Goal: Task Accomplishment & Management: Manage account settings

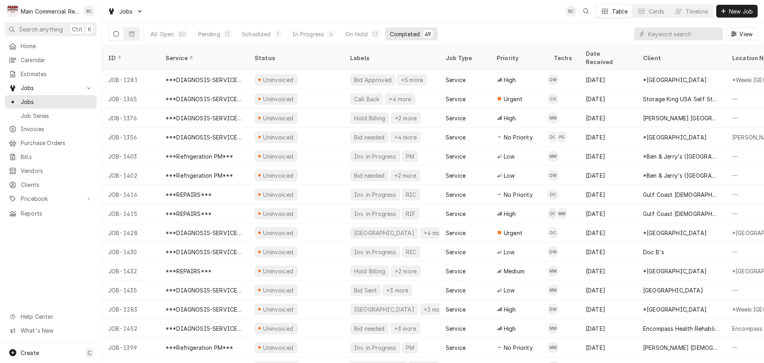
click at [690, 32] on input "Dynamic Content Wrapper" at bounding box center [684, 33] width 71 height 13
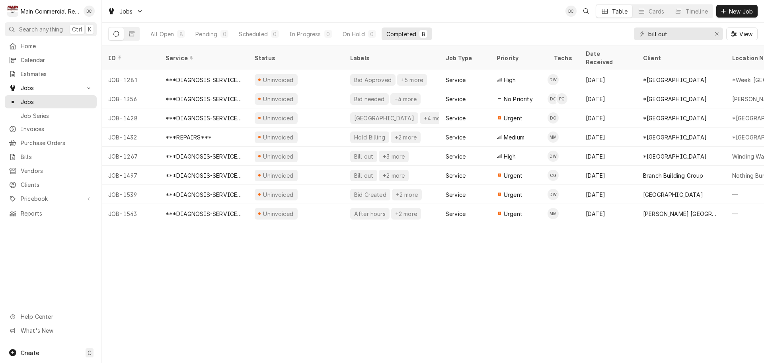
type input "bill out"
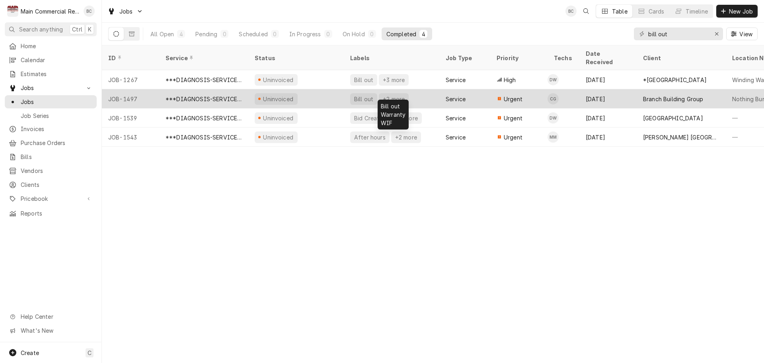
click at [365, 95] on div "Bill out" at bounding box center [364, 99] width 21 height 8
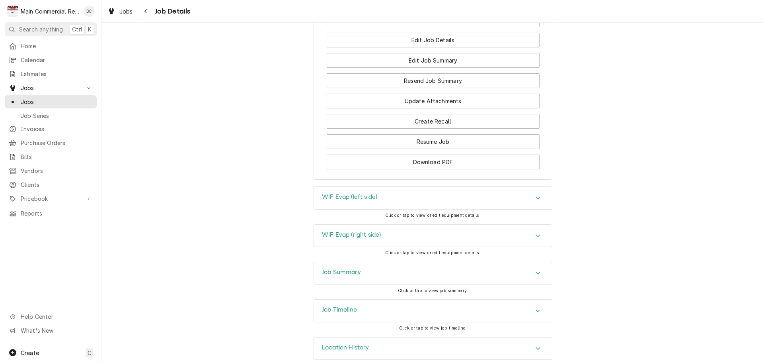
scroll to position [904, 0]
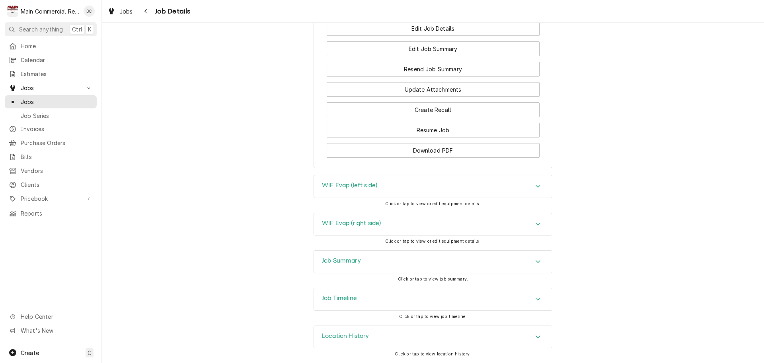
click at [335, 262] on h3 "Job Summary" at bounding box center [341, 261] width 39 height 8
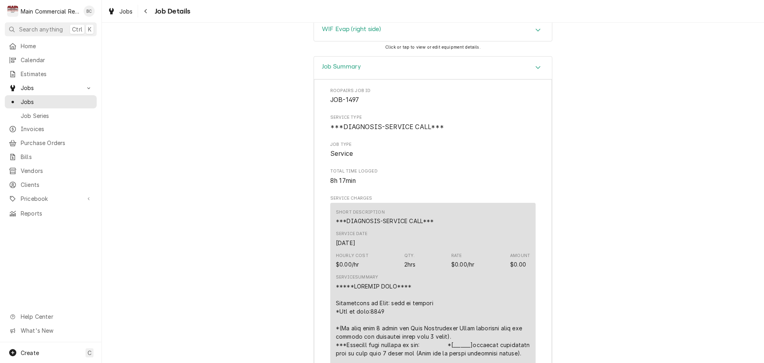
scroll to position [995, 0]
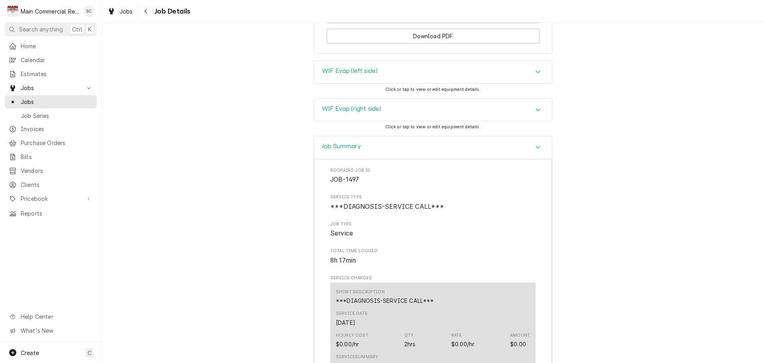
click at [340, 75] on h3 "WIF Evap (left side)" at bounding box center [349, 71] width 55 height 8
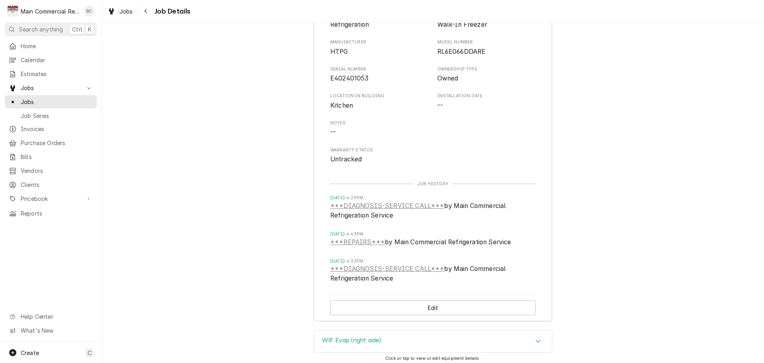
scroll to position [1194, 0]
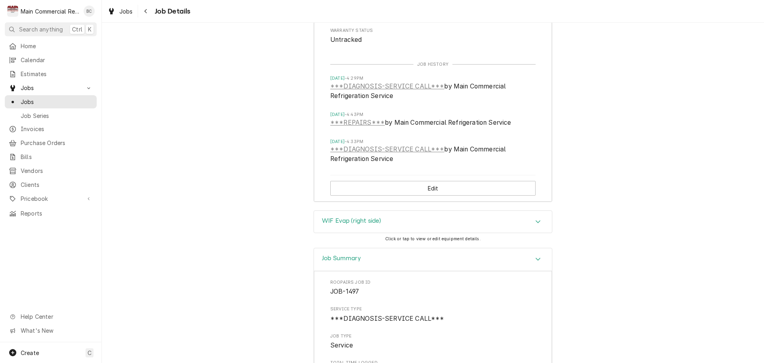
click at [336, 225] on h3 "WIF Evap (right side)" at bounding box center [351, 221] width 59 height 8
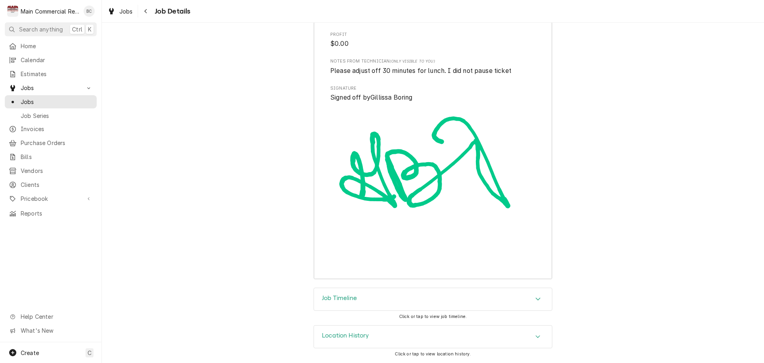
scroll to position [2838, 0]
click at [342, 300] on h3 "Job Timeline" at bounding box center [339, 298] width 35 height 8
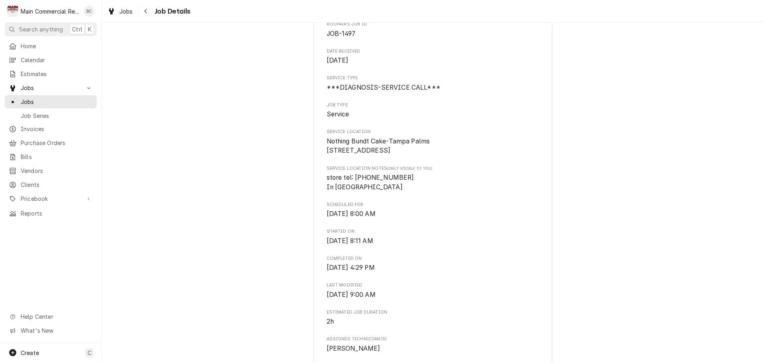
scroll to position [0, 0]
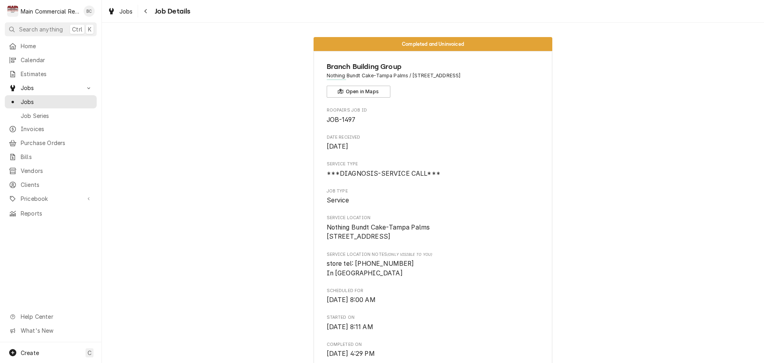
drag, startPoint x: 323, startPoint y: 234, endPoint x: 381, endPoint y: 258, distance: 62.7
copy span "Nothing Bundt Cake-Tampa Palms 16047 Tampa Palms Blvd W Suite 57 Tampa, FL 33647"
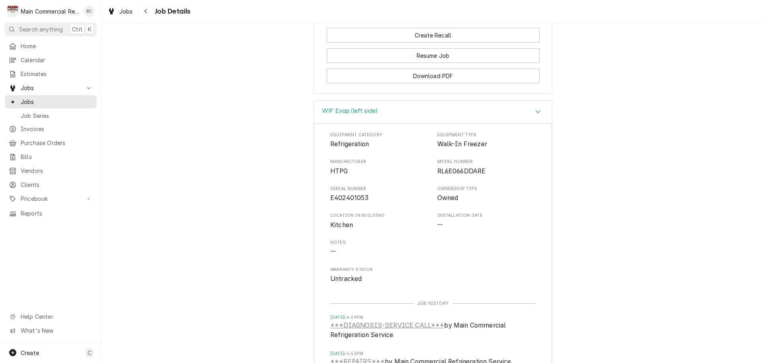
scroll to position [916, 0]
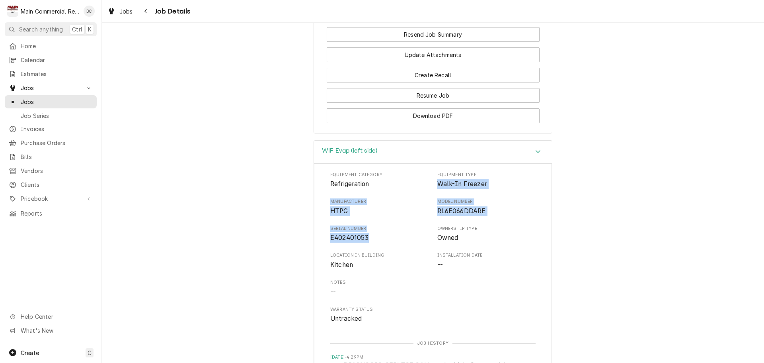
drag, startPoint x: 436, startPoint y: 206, endPoint x: 371, endPoint y: 259, distance: 83.5
click at [371, 259] on div "Equipment Category Refrigeration Equipment Type Walk-In Freezer Manufacturer HT…" at bounding box center [432, 248] width 205 height 152
copy div "Walk-In Freezer Manufacturer HTPG Model Number RL6E066DDARE Serial Number E4024…"
click at [369, 272] on div "Equipment Category Refrigeration Equipment Type Walk-In Freezer Manufacturer HT…" at bounding box center [432, 248] width 205 height 152
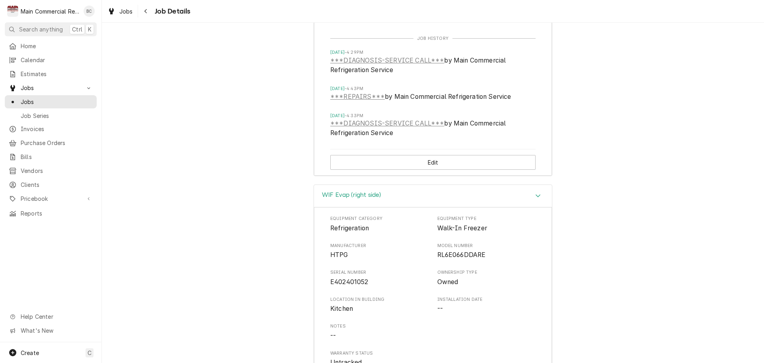
scroll to position [1234, 0]
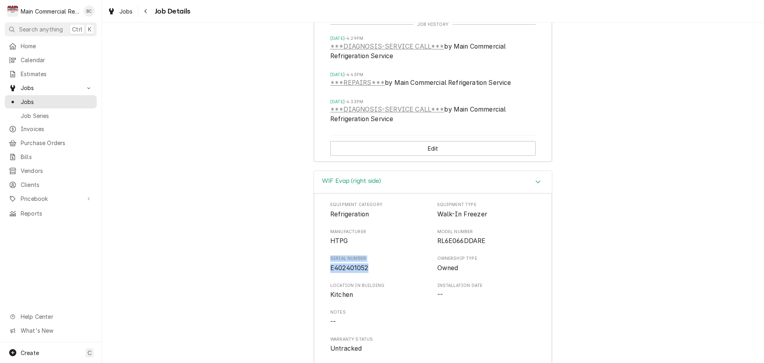
drag, startPoint x: 327, startPoint y: 280, endPoint x: 367, endPoint y: 289, distance: 40.9
click at [367, 289] on div "Equipment Category Refrigeration Equipment Type Walk-In Freezer Manufacturer HT…" at bounding box center [433, 351] width 238 height 317
copy div "Serial Number E402401052"
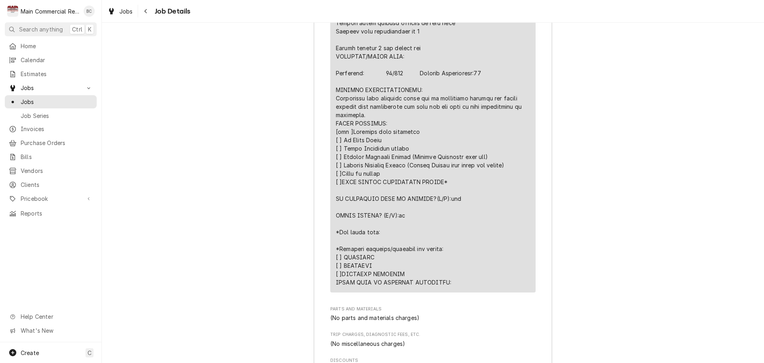
scroll to position [2429, 0]
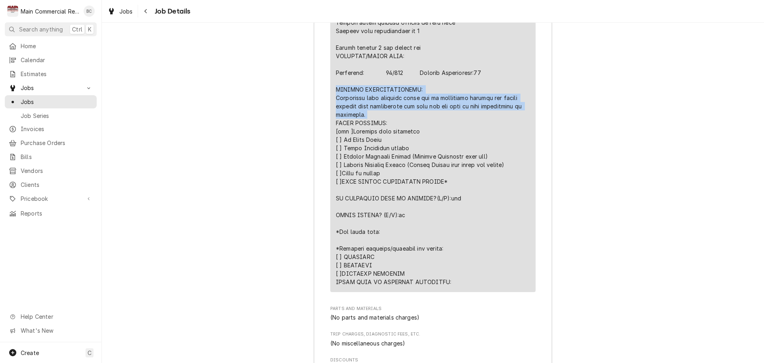
drag, startPoint x: 333, startPoint y: 119, endPoint x: 365, endPoint y: 144, distance: 40.6
copy div "FURTHER RECOMMENDATIONS: Requesting that customer reach out to installing compa…"
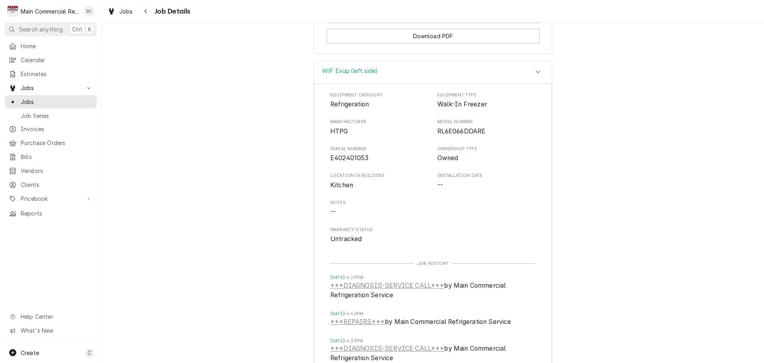
scroll to position [916, 0]
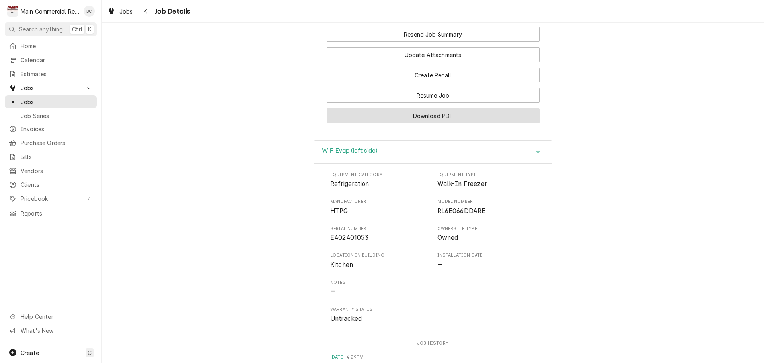
click at [427, 123] on button "Download PDF" at bounding box center [433, 115] width 213 height 15
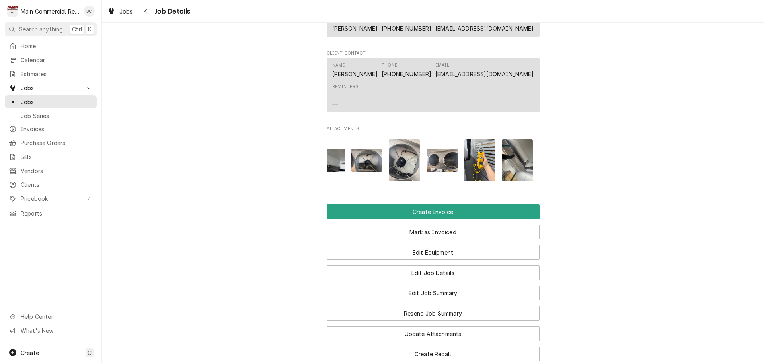
scroll to position [0, 0]
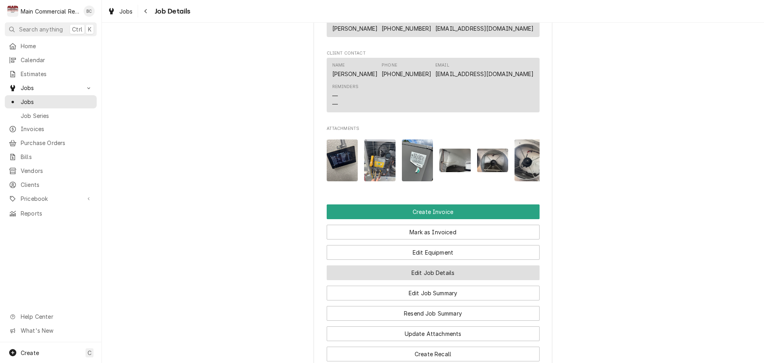
click at [416, 280] on button "Edit Job Details" at bounding box center [433, 272] width 213 height 15
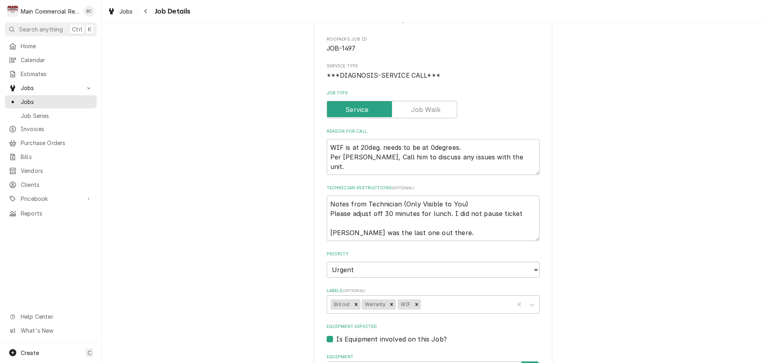
scroll to position [80, 0]
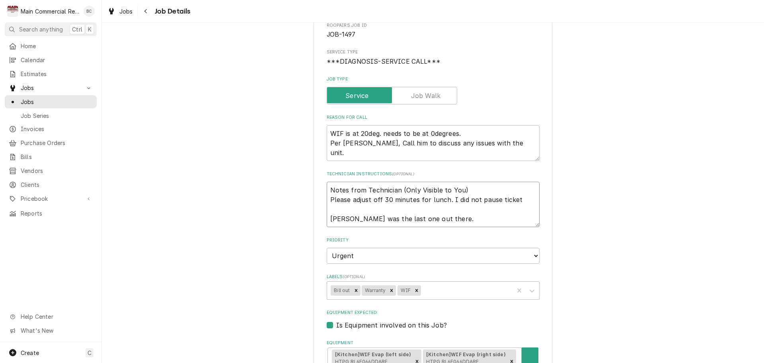
click at [328, 196] on textarea "Notes from Technician (Only Visible to You) Please adjust off 30 minutes for lu…" at bounding box center [433, 204] width 213 height 45
type textarea "x"
type textarea "Notes from Technician (Only Visible to You) Please adjust off 30 minutes for lu…"
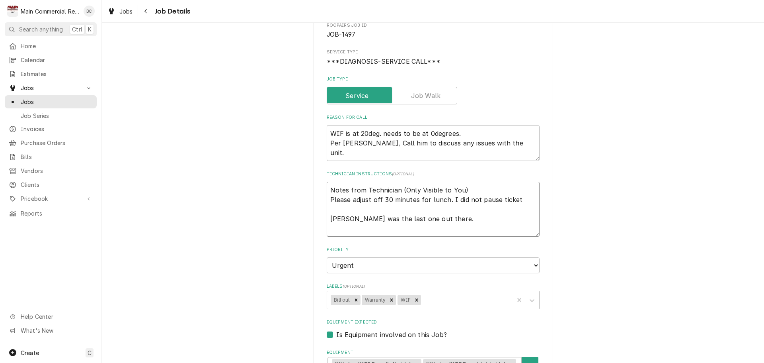
type textarea "x"
type textarea "I Notes from Technician (Only Visible to You) Please adjust off 30 minutes for …"
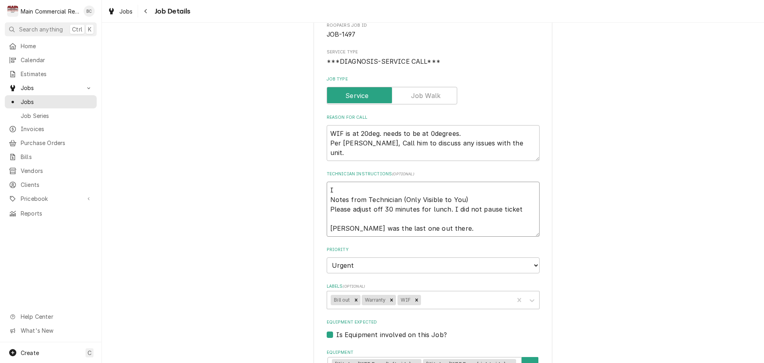
type textarea "x"
type textarea "INV Notes from Technician (Only Visible to You) Please adjust off 30 minutes fo…"
type textarea "x"
type textarea "INV# Notes from Technician (Only Visible to You) Please adjust off 30 minutes f…"
type textarea "x"
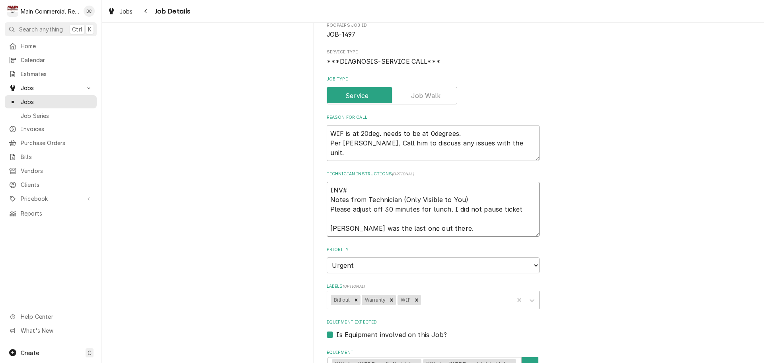
type textarea "INV#1 Notes from Technician (Only Visible to You) Please adjust off 30 minutes …"
type textarea "x"
type textarea "INV#15 Notes from Technician (Only Visible to You) Please adjust off 30 minutes…"
type textarea "x"
type textarea "INV#152 Notes from Technician (Only Visible to You) Please adjust off 30 minute…"
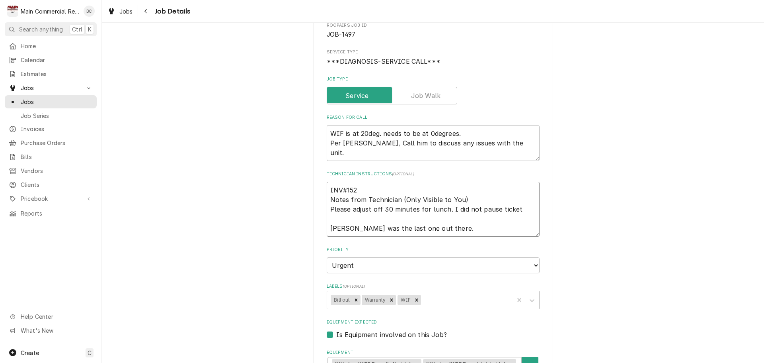
type textarea "x"
type textarea "INV#1523 Notes from Technician (Only Visible to You) Please adjust off 30 minut…"
type textarea "x"
type textarea "INV#15236 Notes from Technician (Only Visible to You) Please adjust off 30 minu…"
type textarea "x"
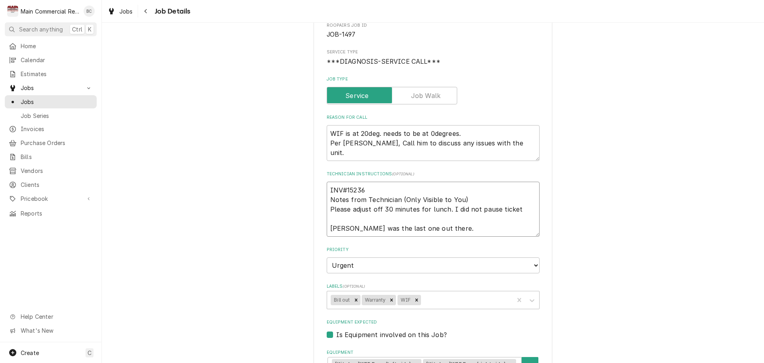
type textarea "INV#152363 Notes from Technician (Only Visible to You) Please adjust off 30 min…"
type textarea "x"
click at [354, 303] on icon "Remove Bill out" at bounding box center [357, 300] width 6 height 6
type textarea "INV#152363 Notes from Technician (Only Visible to You) Please adjust off 30 min…"
type textarea "x"
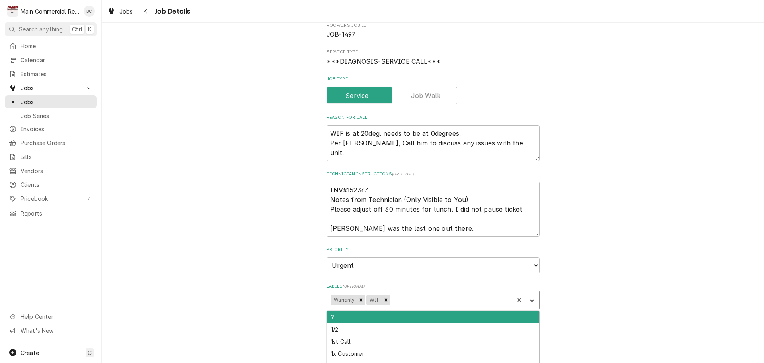
click at [397, 307] on div "Labels" at bounding box center [451, 300] width 118 height 14
type input "inv"
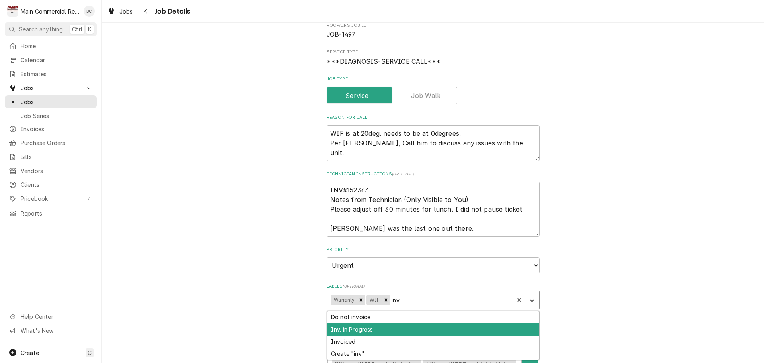
click at [391, 334] on div "Inv. in Progress" at bounding box center [433, 329] width 212 height 12
type textarea "x"
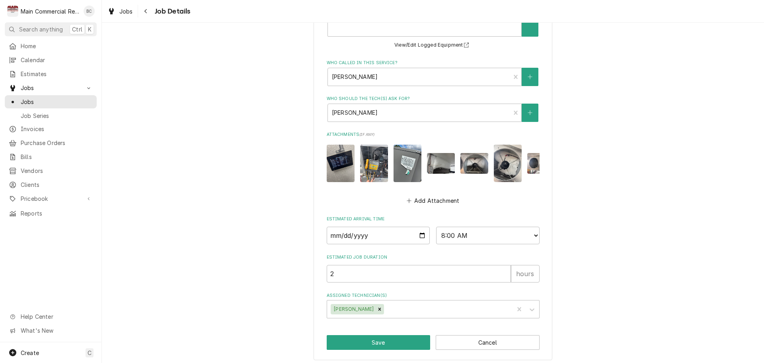
scroll to position [445, 0]
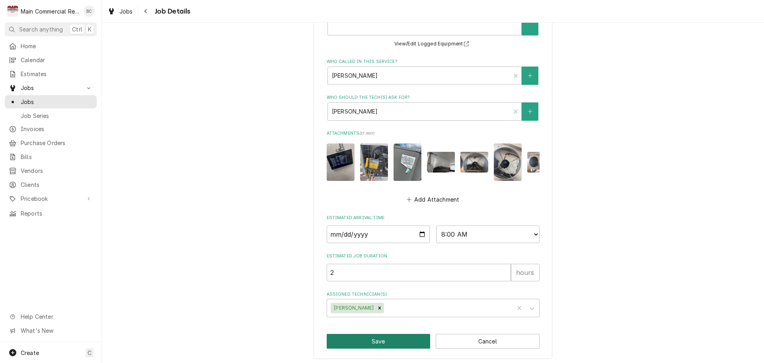
click at [368, 338] on button "Save" at bounding box center [379, 341] width 104 height 15
type textarea "x"
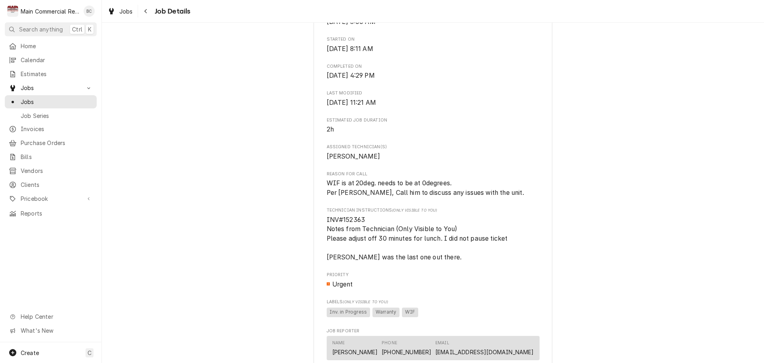
scroll to position [279, 0]
click at [49, 99] on span "Jobs" at bounding box center [57, 102] width 72 height 8
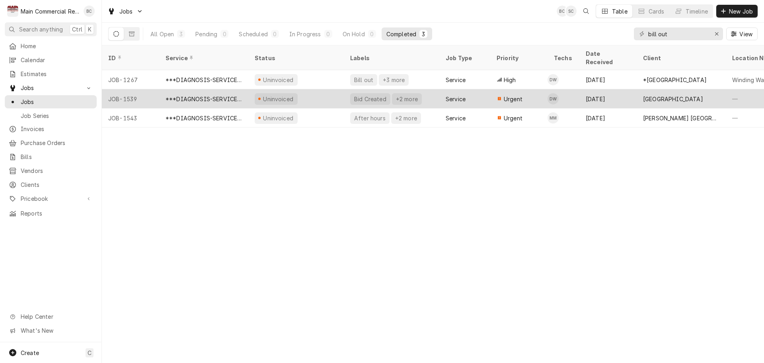
click at [371, 95] on div "Bid Created" at bounding box center [371, 99] width 34 height 8
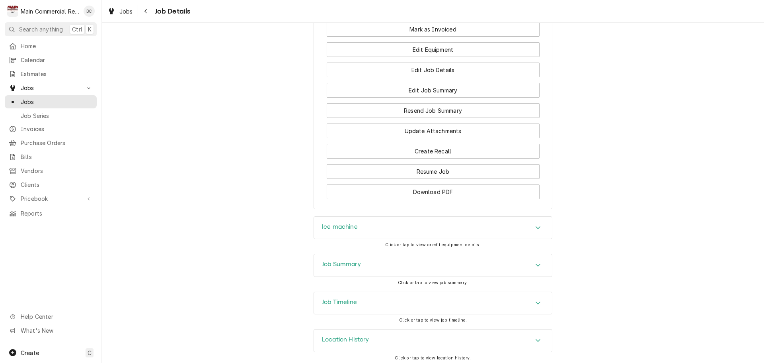
scroll to position [859, 0]
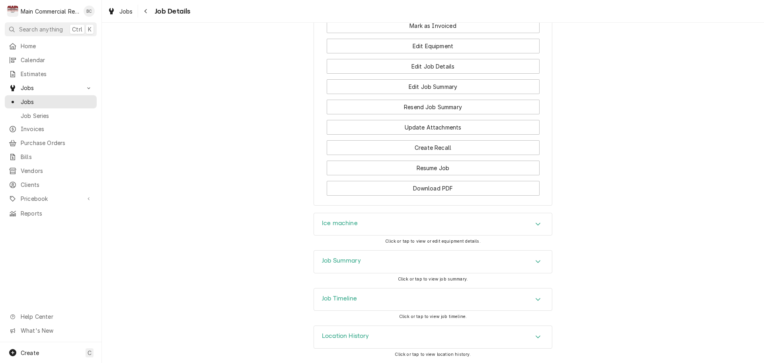
click at [336, 259] on h3 "Job Summary" at bounding box center [341, 261] width 39 height 8
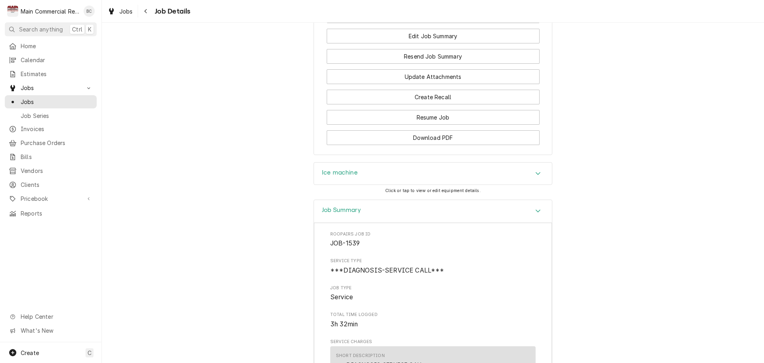
scroll to position [899, 0]
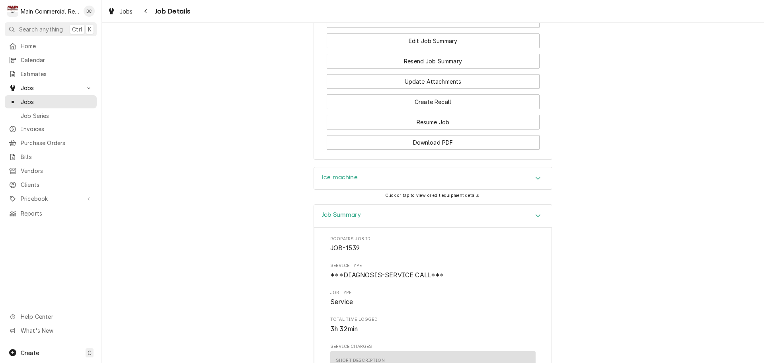
click at [339, 181] on h3 "Ice machine" at bounding box center [340, 178] width 36 height 8
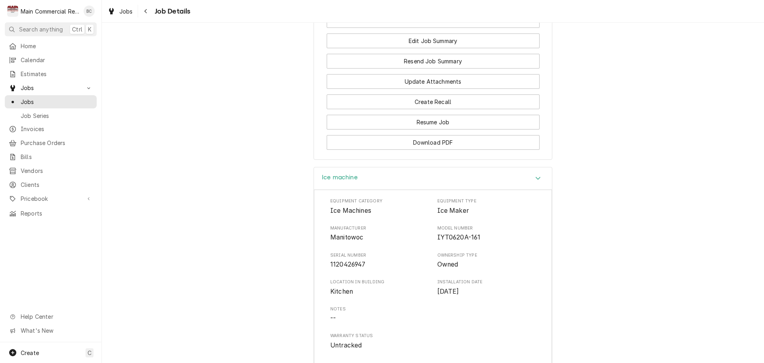
scroll to position [938, 0]
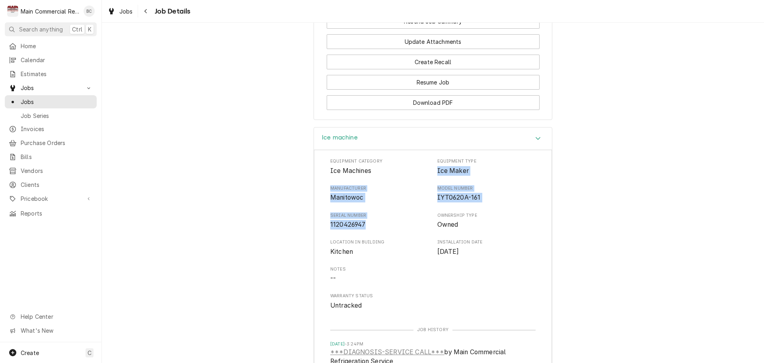
drag, startPoint x: 435, startPoint y: 177, endPoint x: 370, endPoint y: 231, distance: 84.8
click at [370, 231] on div "Equipment Category Ice Machines Equipment Type Ice Maker Manufacturer Manitowoc…" at bounding box center [432, 234] width 205 height 152
copy div "Ice Maker Manufacturer Manitowoc Model Number IYT0620A-161 Serial Number 112042…"
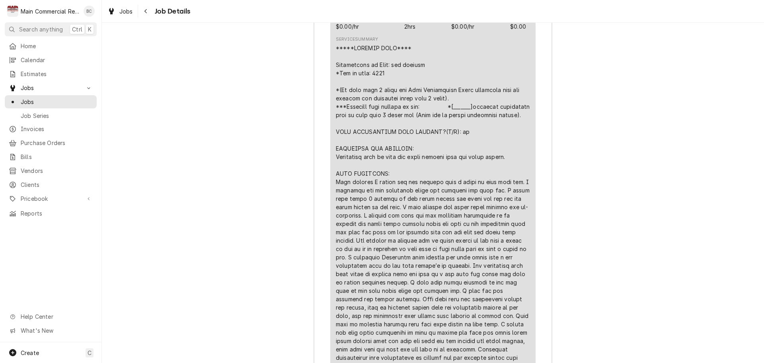
scroll to position [1854, 0]
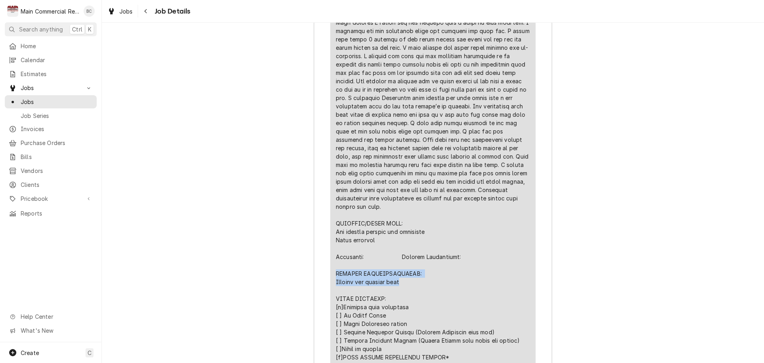
drag, startPoint x: 334, startPoint y: 280, endPoint x: 404, endPoint y: 289, distance: 70.7
click at [404, 289] on div "Line Item" at bounding box center [433, 173] width 194 height 577
drag, startPoint x: 334, startPoint y: 278, endPoint x: 416, endPoint y: 291, distance: 83.8
click at [416, 291] on div "Line Item" at bounding box center [433, 173] width 194 height 577
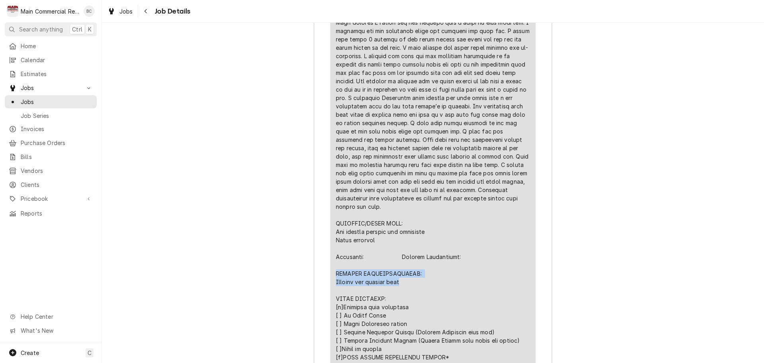
copy div "FURTHER RECOMMENDATIONS: Replace ice machine head"
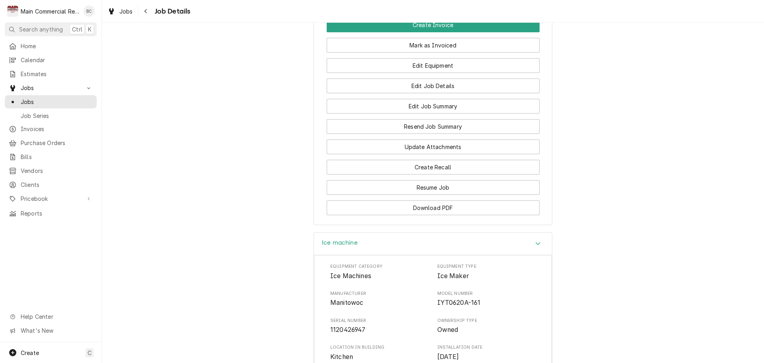
scroll to position [819, 0]
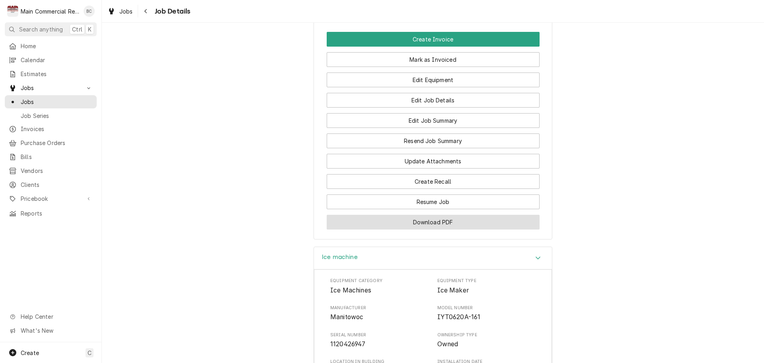
click at [429, 228] on button "Download PDF" at bounding box center [433, 222] width 213 height 15
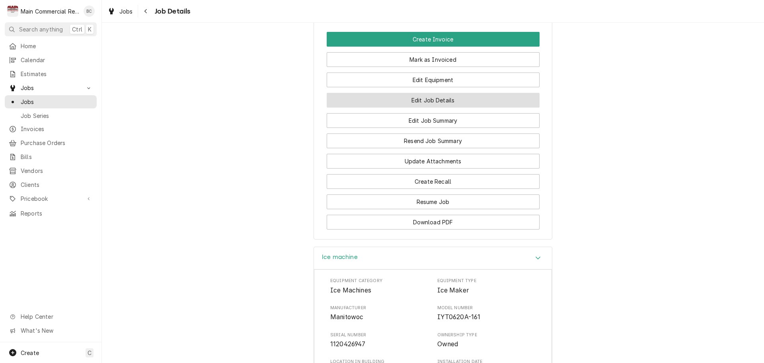
click at [430, 106] on button "Edit Job Details" at bounding box center [433, 100] width 213 height 15
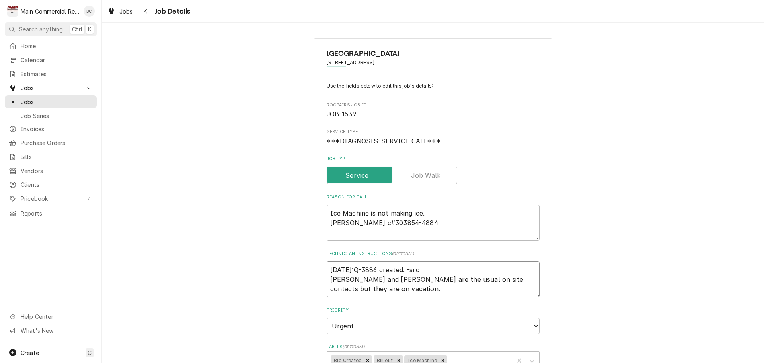
click at [329, 269] on textarea "[DATE]:Q-3886 created. -src [PERSON_NAME] and [PERSON_NAME] are the usual on si…" at bounding box center [433, 279] width 213 height 36
type textarea "x"
type textarea "[DATE]:Q-3886 created. -src [PERSON_NAME] and [PERSON_NAME] are the usual on si…"
type textarea "x"
type textarea "I [DATE]:Q-3886 created. -src [PERSON_NAME] and [PERSON_NAME] are the usual on …"
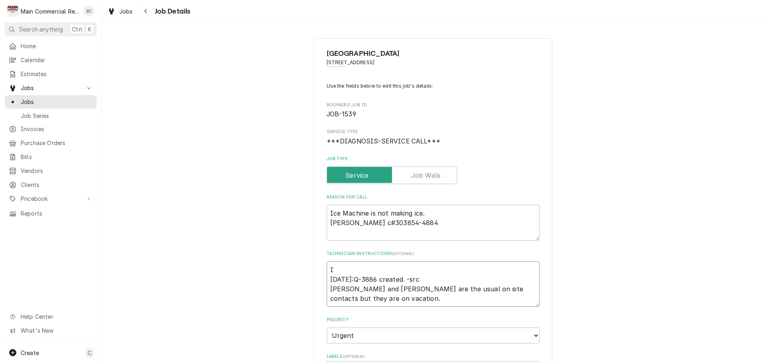
type textarea "x"
type textarea "INV [DATE]:Q-3886 created. -src [PERSON_NAME] and [PERSON_NAME] are the usual o…"
type textarea "x"
type textarea "INV# [DATE]:Q-3886 created. -src [PERSON_NAME] and [PERSON_NAME] are the usual …"
type textarea "x"
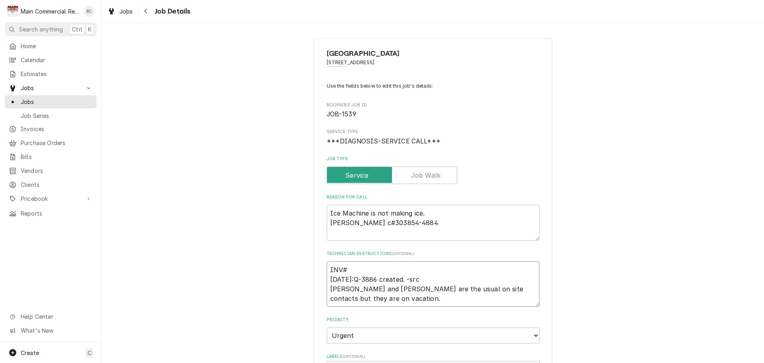
type textarea "INV#1 [DATE]:Q-3886 created. -src [PERSON_NAME] and [PERSON_NAME] are the usual…"
type textarea "x"
type textarea "INV#15 [DATE]:Q-3886 created. -src [PERSON_NAME] and [PERSON_NAME] are the usua…"
type textarea "x"
type textarea "INV#152 [DATE]:Q-3886 created. -src [PERSON_NAME] and [PERSON_NAME] are the usu…"
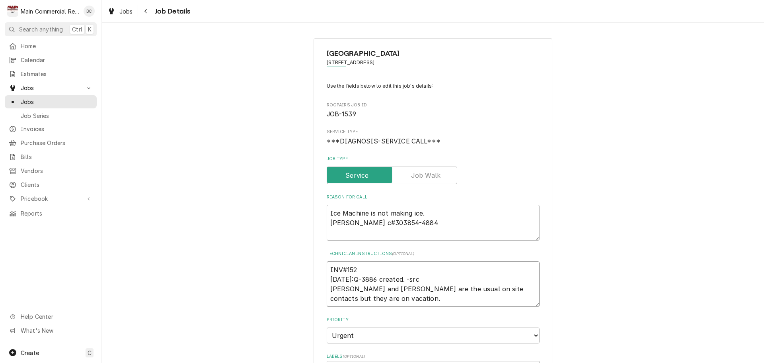
type textarea "x"
type textarea "INV#1523 [DATE]:Q-3886 created. -src [PERSON_NAME] and [PERSON_NAME] are the us…"
type textarea "x"
type textarea "INV#15236 [DATE]:Q-3886 created. -src [PERSON_NAME] and [PERSON_NAME] are the u…"
type textarea "x"
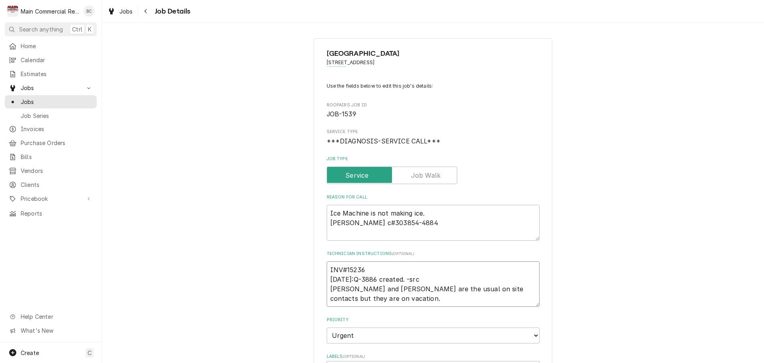
type textarea "INV#152364 [DATE]:Q-3886 created. -src [PERSON_NAME] and [PERSON_NAME] are the …"
type textarea "x"
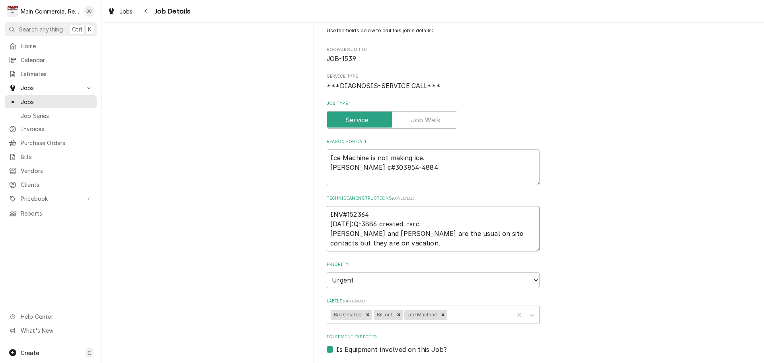
scroll to position [80, 0]
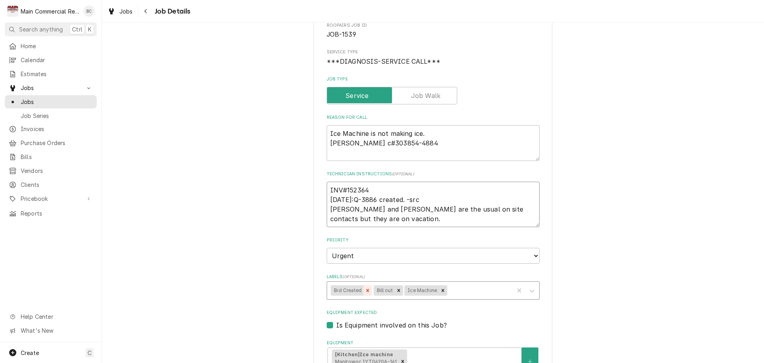
click at [365, 290] on icon "Remove Bid Created" at bounding box center [368, 290] width 6 height 6
type textarea "INV#152364 [DATE]:Q-3886 created. -src [PERSON_NAME] and [PERSON_NAME] are the …"
click at [354, 290] on icon "Remove Bill out" at bounding box center [357, 290] width 6 height 6
type textarea "x"
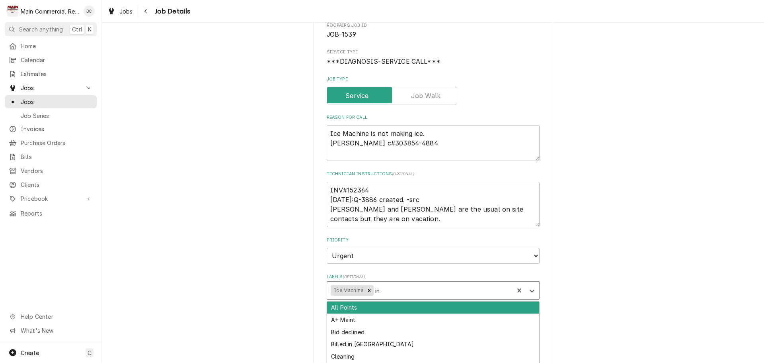
type input "inv"
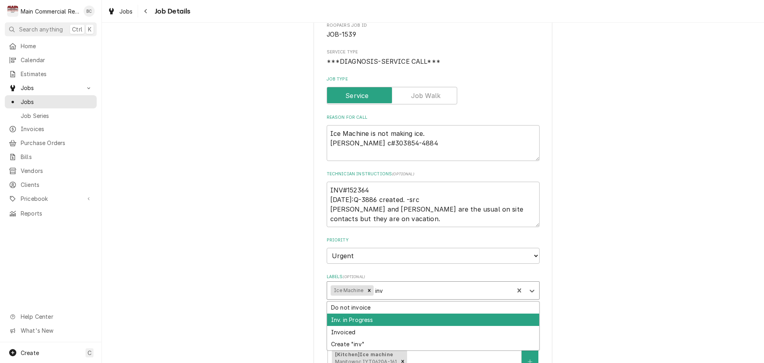
click at [355, 321] on div "Inv. in Progress" at bounding box center [433, 319] width 212 height 12
type textarea "x"
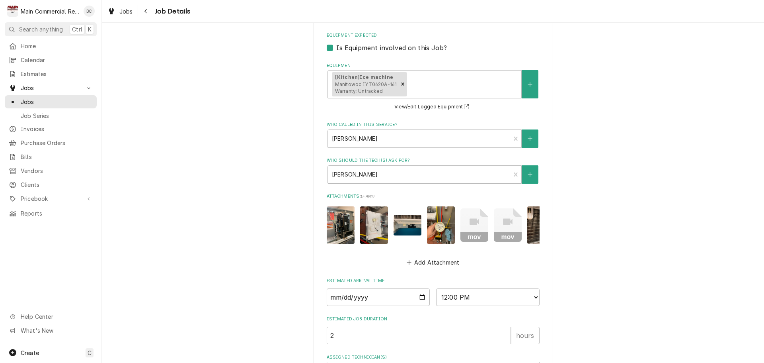
scroll to position [428, 0]
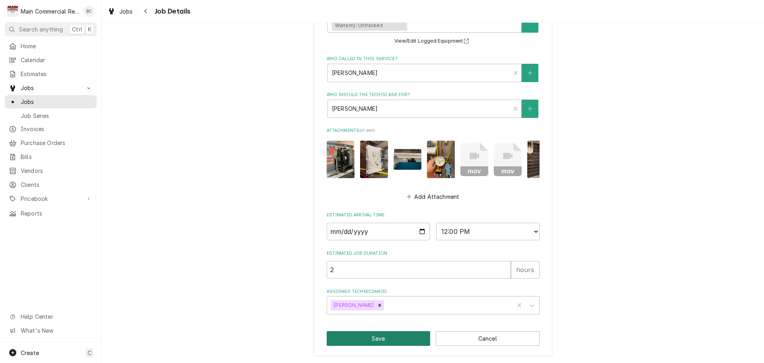
click at [383, 338] on button "Save" at bounding box center [379, 338] width 104 height 15
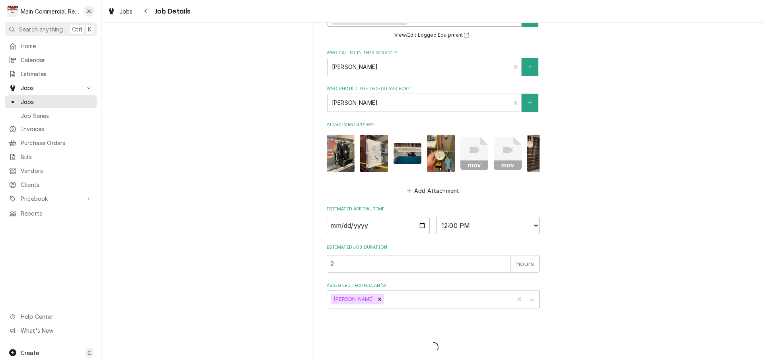
type textarea "x"
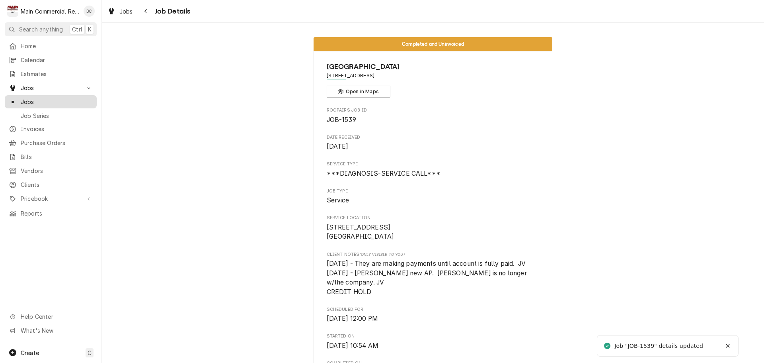
click at [32, 99] on span "Jobs" at bounding box center [57, 102] width 72 height 8
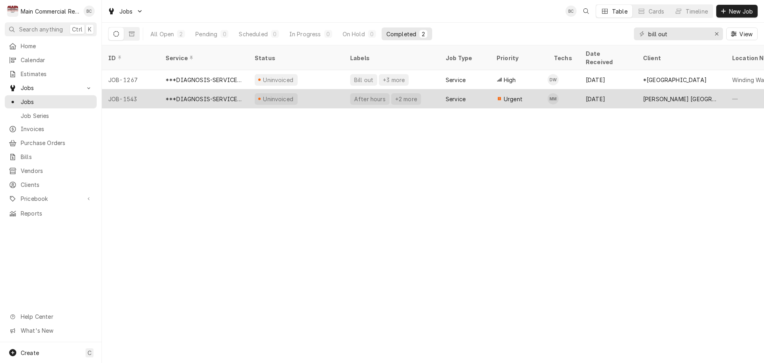
click at [364, 95] on div "After hours" at bounding box center [370, 99] width 33 height 8
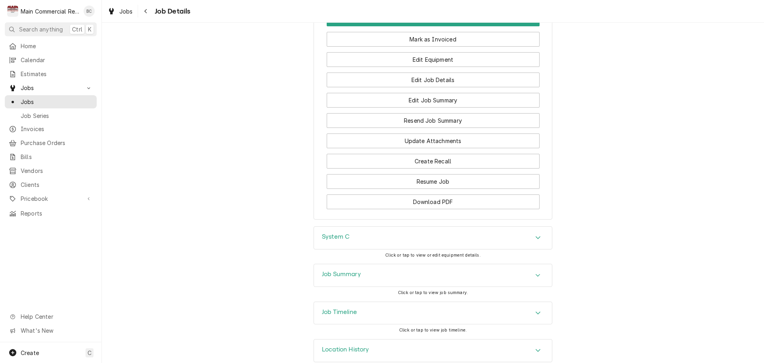
scroll to position [758, 0]
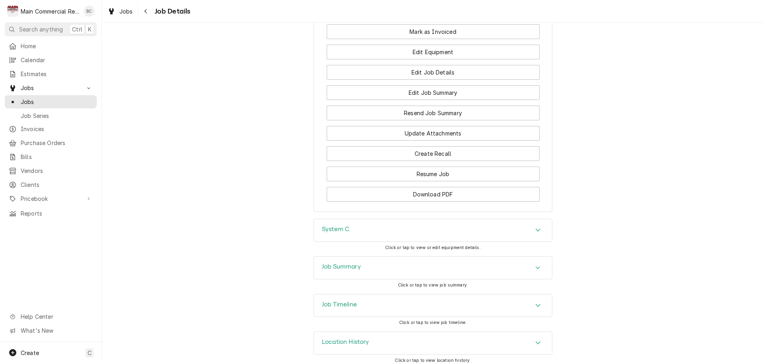
click at [336, 263] on h3 "Job Summary" at bounding box center [341, 267] width 39 height 8
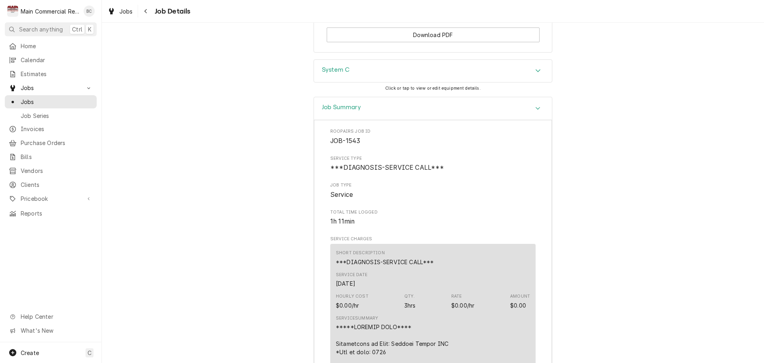
scroll to position [878, 0]
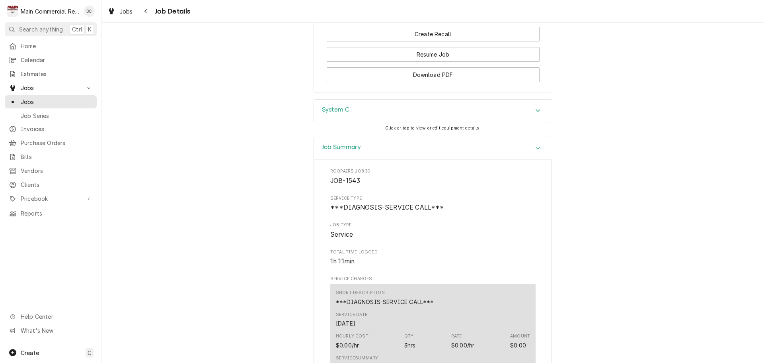
click at [338, 106] on h3 "System C" at bounding box center [335, 110] width 27 height 8
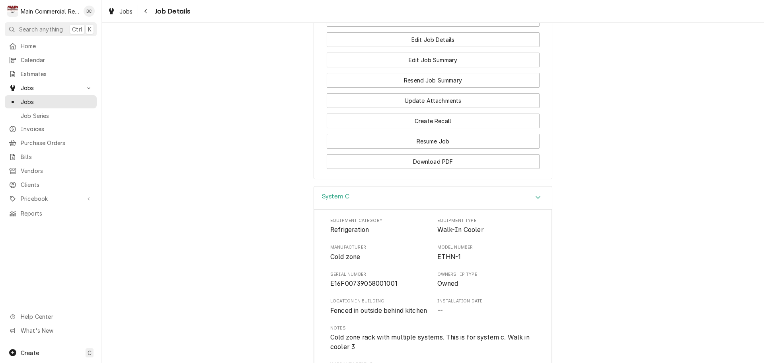
scroll to position [876, 0]
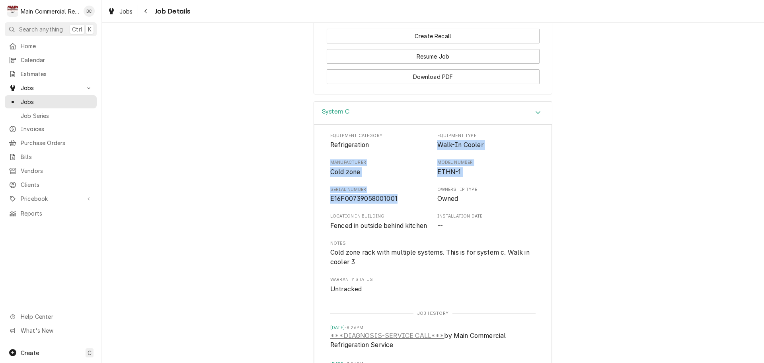
drag, startPoint x: 436, startPoint y: 136, endPoint x: 401, endPoint y: 193, distance: 67.4
click at [401, 193] on div "Equipment Category Refrigeration Equipment Type Walk-In Cooler Manufacturer Col…" at bounding box center [432, 213] width 205 height 161
copy div "Walk-In Cooler Manufacturer Cold zone Model Number ETHN-1 Serial Number E16F007…"
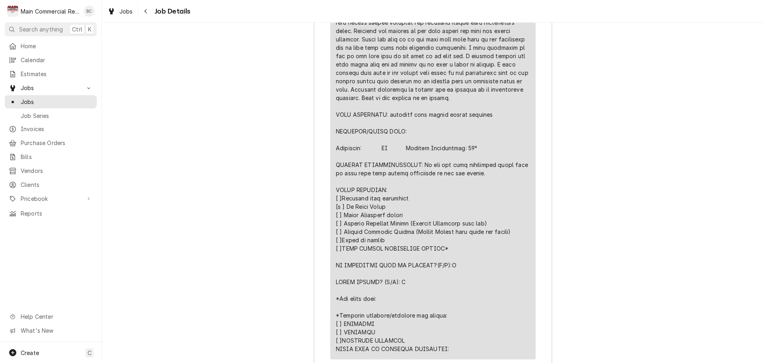
scroll to position [2190, 0]
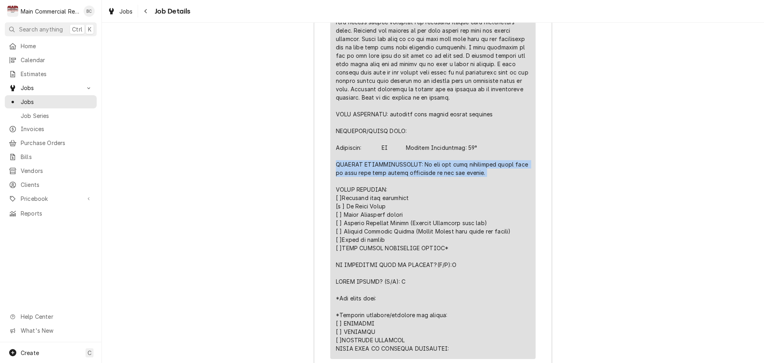
drag, startPoint x: 332, startPoint y: 176, endPoint x: 500, endPoint y: 185, distance: 168.3
click at [500, 185] on div "Short Description ***DIAGNOSIS-SERVICE CALL*** Service Date Oct 8, 2025 Hourly …" at bounding box center [432, 81] width 205 height 553
copy div "FURTHER RECOMMENDATIONS: Do not use door adjustment catch hook to prop open doo…"
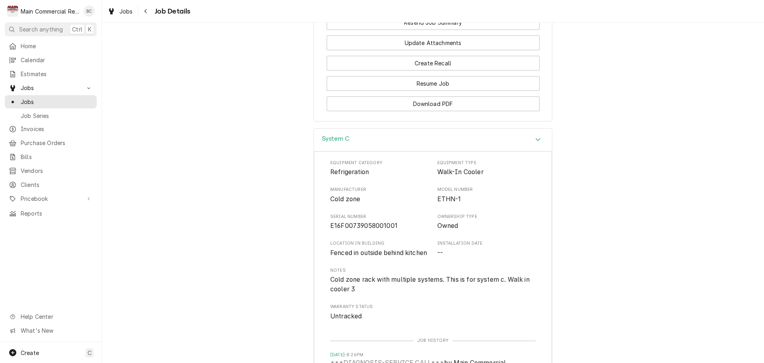
scroll to position [788, 0]
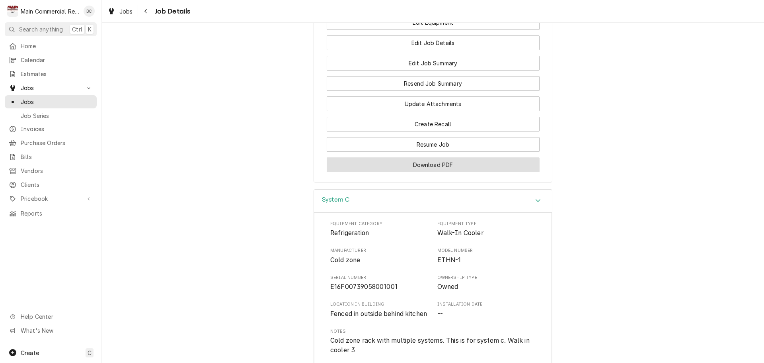
click at [427, 158] on button "Download PDF" at bounding box center [433, 164] width 213 height 15
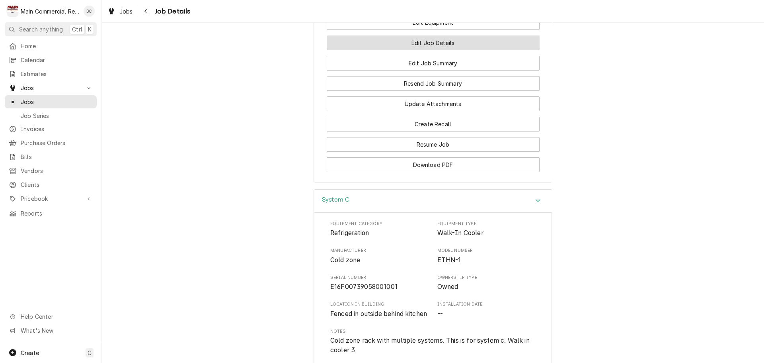
click at [432, 38] on button "Edit Job Details" at bounding box center [433, 42] width 213 height 15
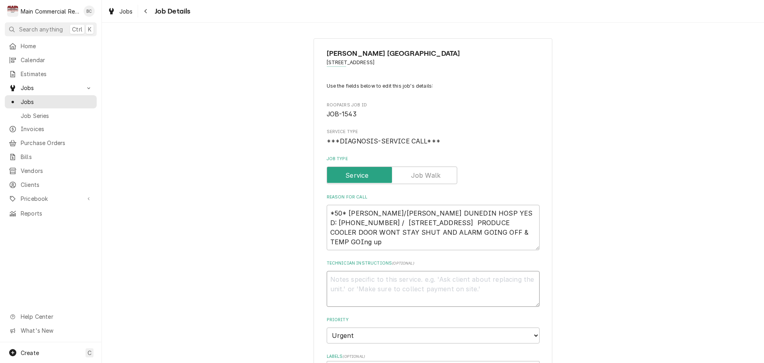
click at [342, 276] on textarea "Technician Instructions ( optional )" at bounding box center [433, 289] width 213 height 36
type textarea "x"
type textarea "i"
type textarea "x"
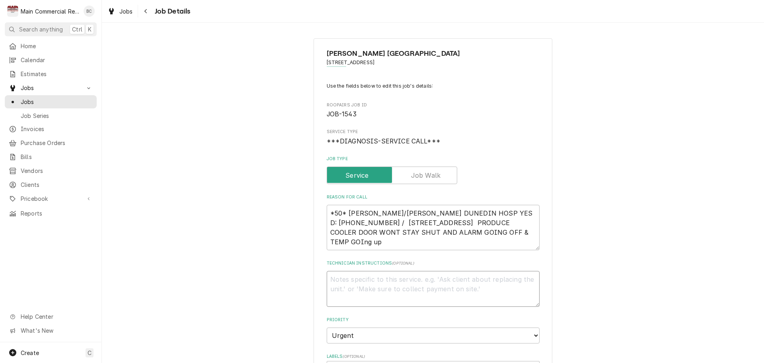
type textarea "I"
type textarea "x"
type textarea "IN"
type textarea "x"
type textarea "INV"
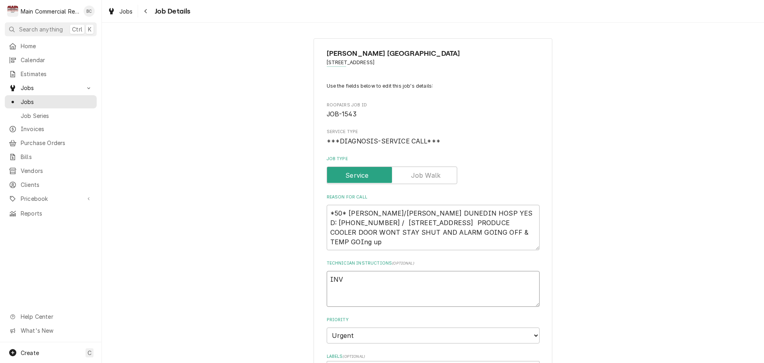
type textarea "x"
type textarea "INV#"
type textarea "x"
type textarea "INV#1"
type textarea "x"
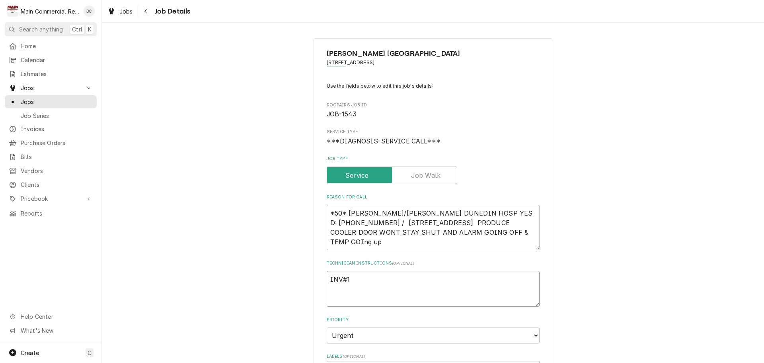
type textarea "INV#15"
type textarea "x"
type textarea "INV#152"
type textarea "x"
type textarea "INV#1523"
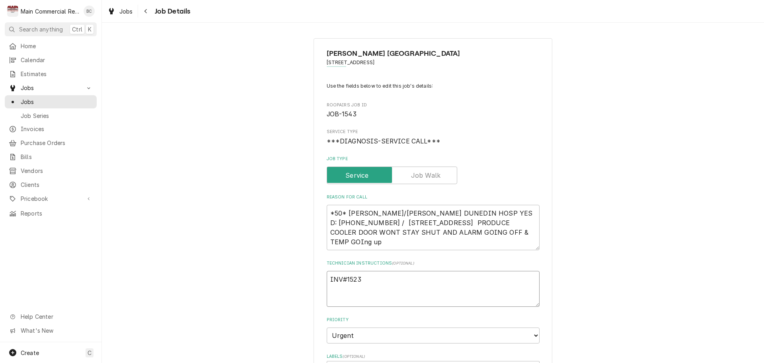
type textarea "x"
type textarea "INV#15236"
type textarea "x"
type textarea "INV#152365"
type textarea "x"
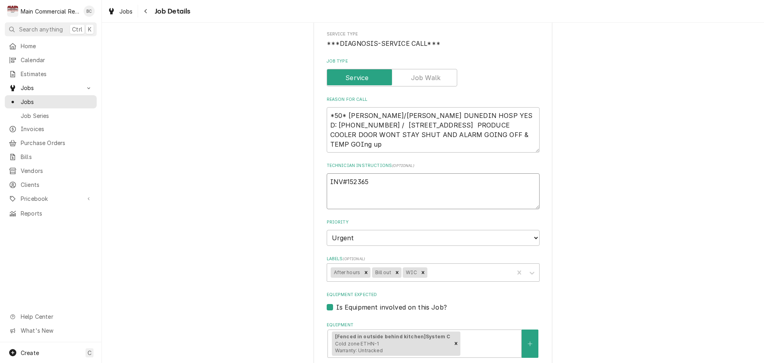
scroll to position [119, 0]
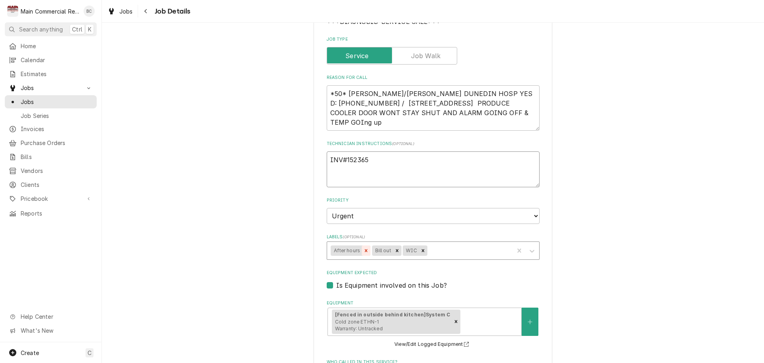
click at [365, 252] on icon "Remove After hours" at bounding box center [366, 250] width 3 height 3
type textarea "INV#152365"
click at [355, 250] on icon "Remove Bill out" at bounding box center [356, 250] width 3 height 3
type textarea "x"
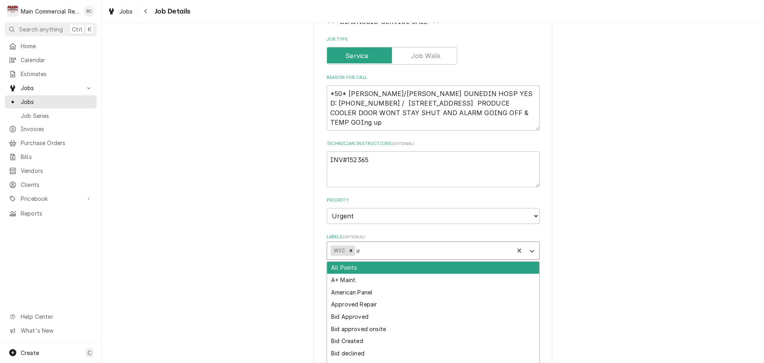
type input "inv"
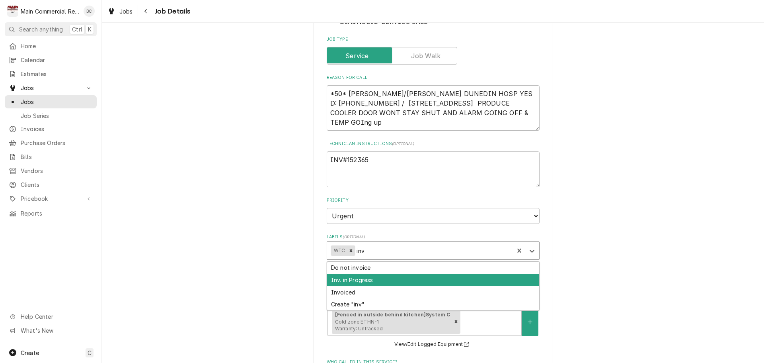
click at [352, 282] on div "Inv. in Progress" at bounding box center [433, 280] width 212 height 12
type textarea "x"
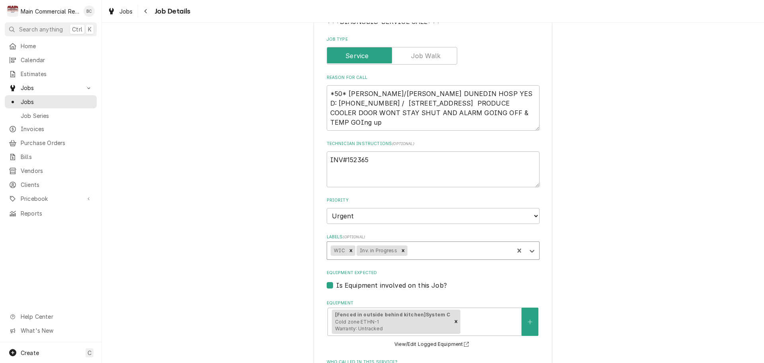
type textarea "x"
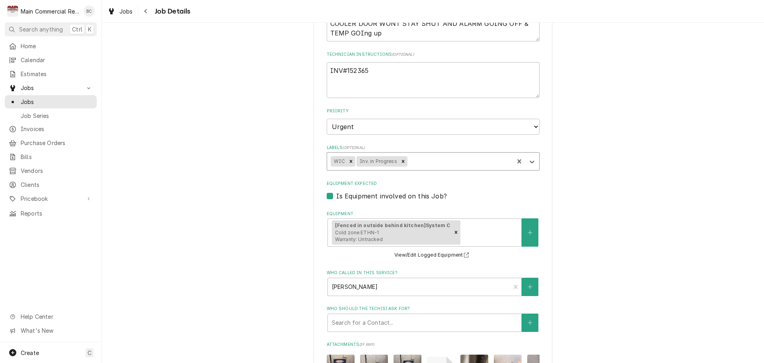
scroll to position [239, 0]
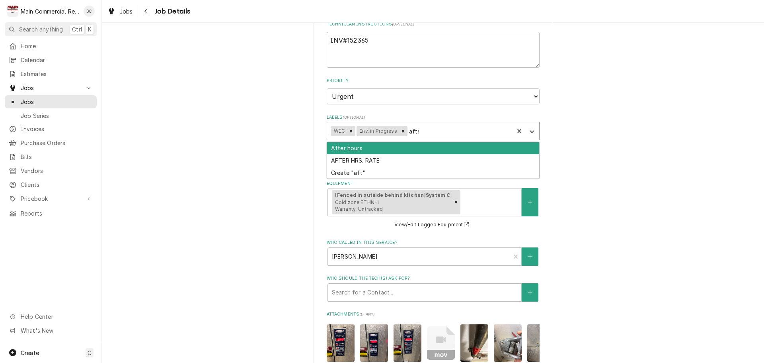
type input "after"
click at [362, 147] on div "After hours" at bounding box center [433, 148] width 212 height 12
type textarea "x"
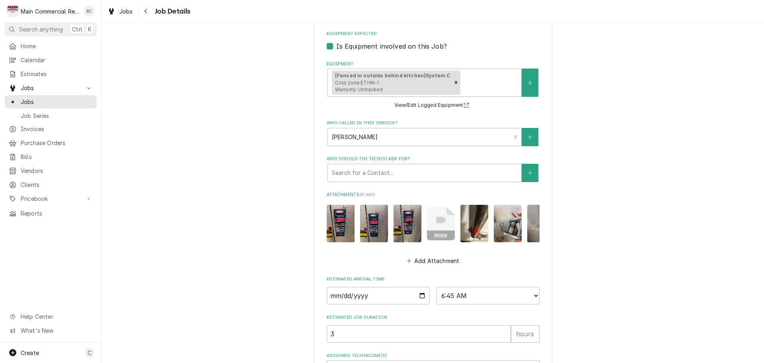
scroll to position [428, 0]
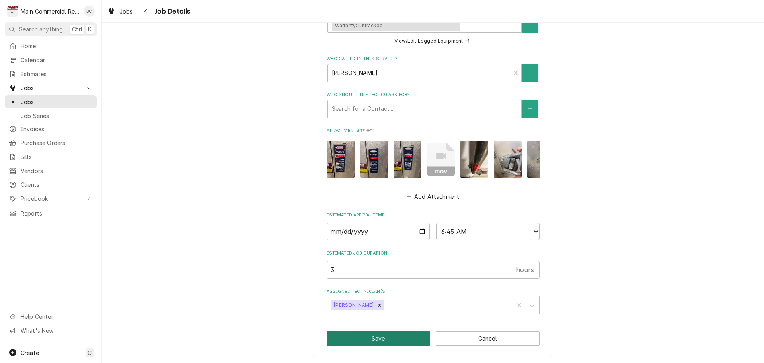
click at [383, 341] on button "Save" at bounding box center [379, 338] width 104 height 15
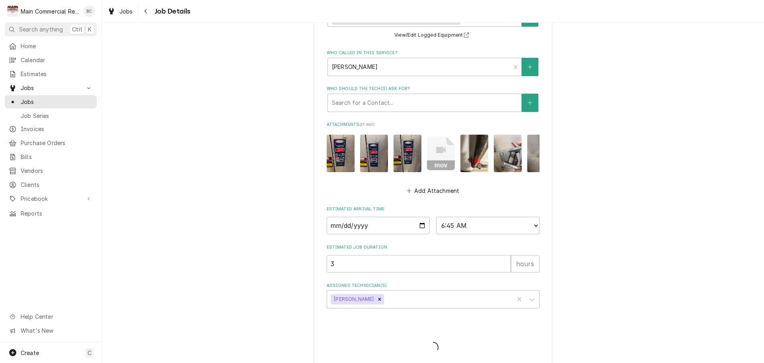
type textarea "x"
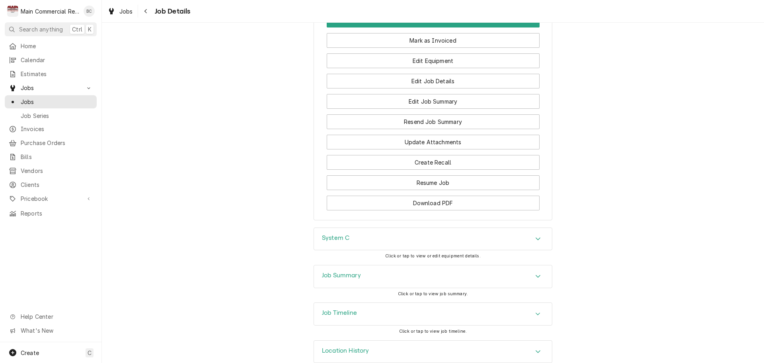
scroll to position [785, 0]
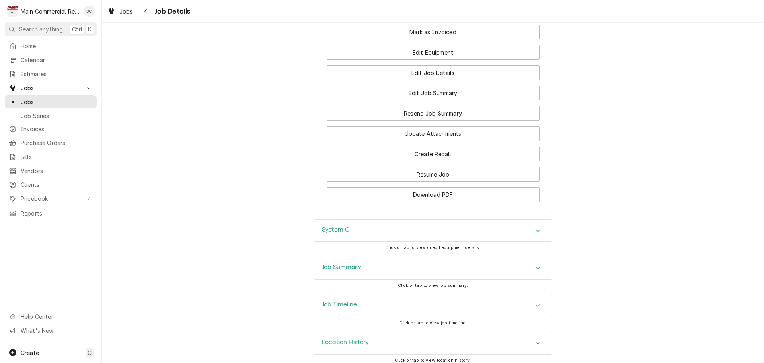
click at [334, 301] on h3 "Job Timeline" at bounding box center [339, 305] width 35 height 8
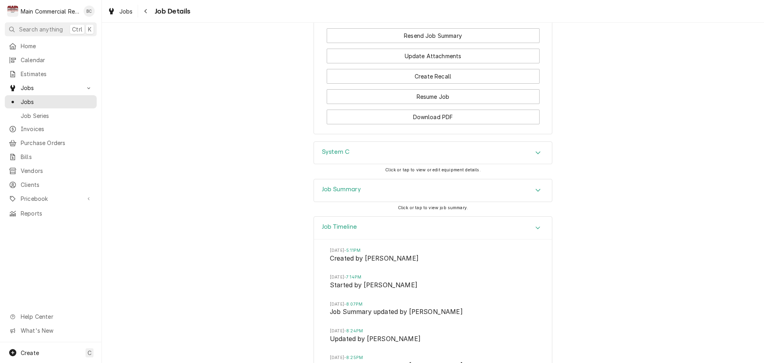
scroll to position [865, 0]
click at [46, 99] on span "Jobs" at bounding box center [57, 102] width 72 height 8
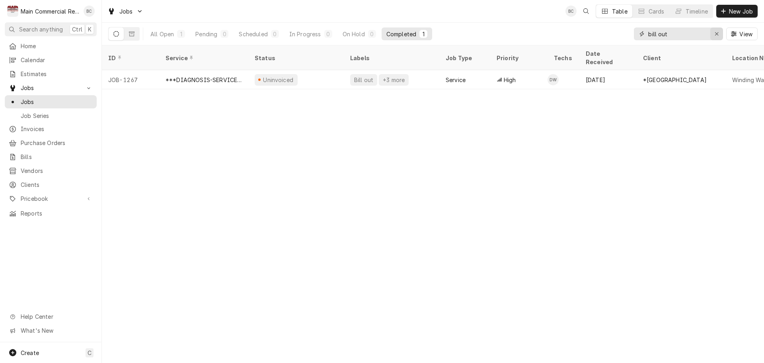
click at [715, 34] on icon "Erase input" at bounding box center [717, 34] width 4 height 6
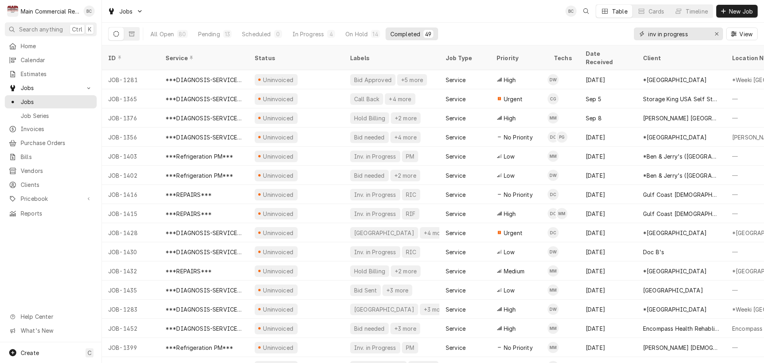
type input "inv in progress"
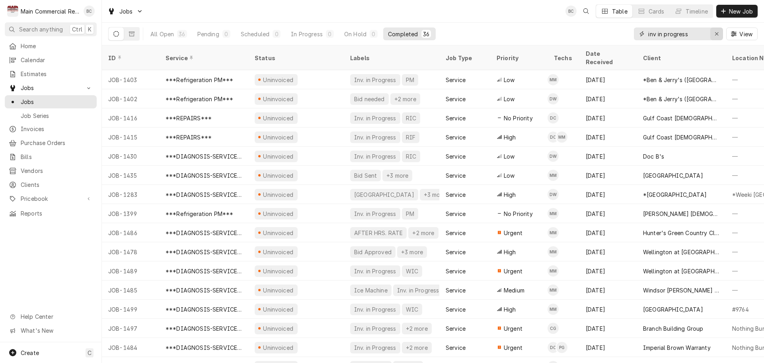
click at [715, 32] on icon "Erase input" at bounding box center [717, 34] width 4 height 6
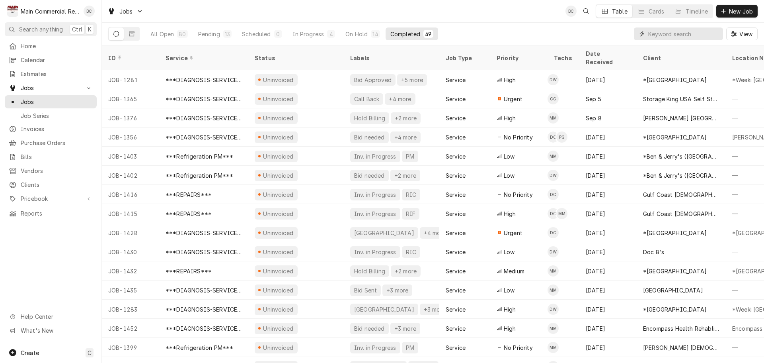
click at [663, 38] on input "Dynamic Content Wrapper" at bounding box center [684, 33] width 71 height 13
type input "bill out"
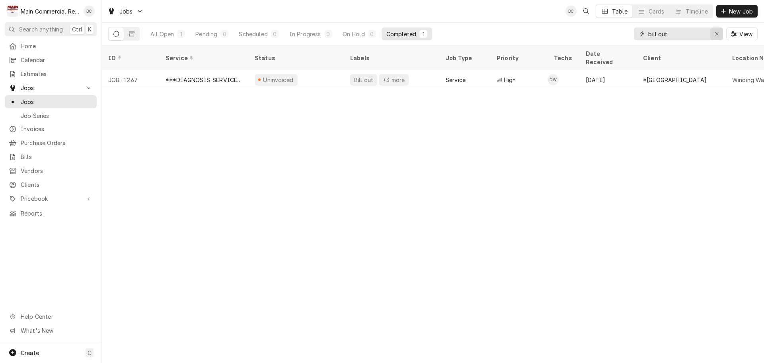
click at [717, 34] on icon "Erase input" at bounding box center [716, 33] width 3 height 3
